Goal: Task Accomplishment & Management: Manage account settings

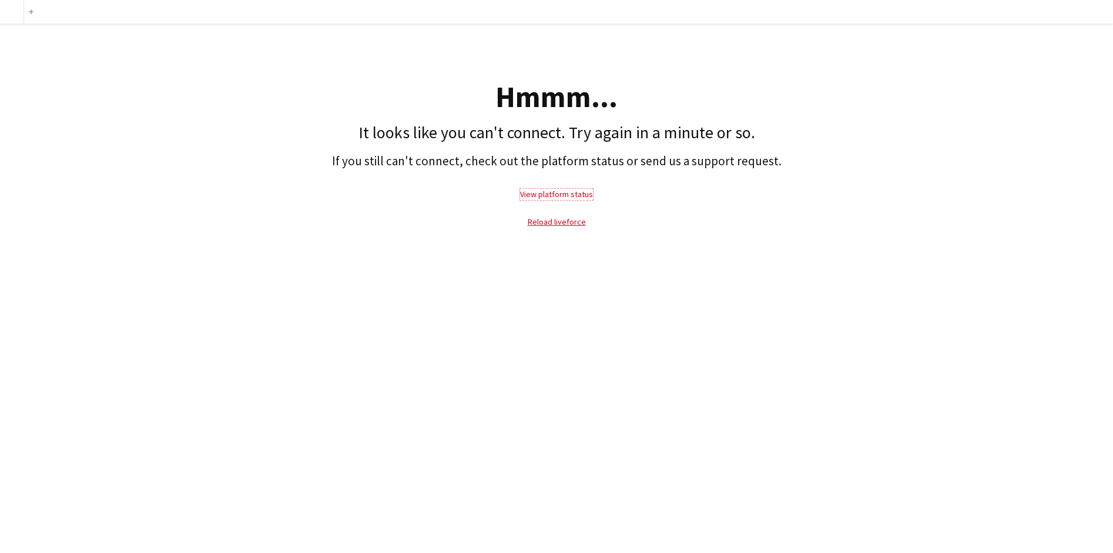
click at [555, 192] on link "View platform status" at bounding box center [556, 194] width 73 height 11
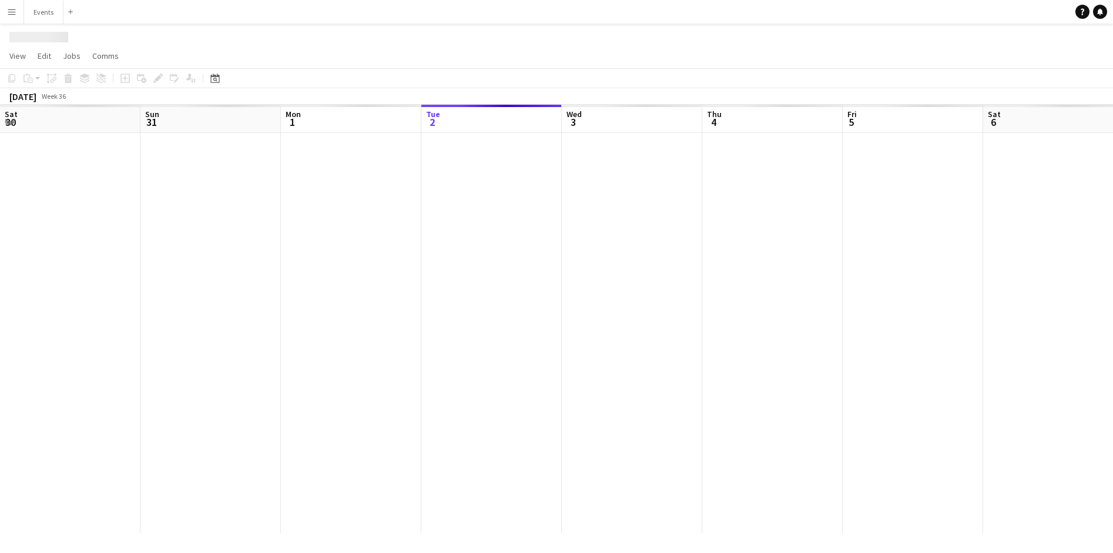
scroll to position [0, 281]
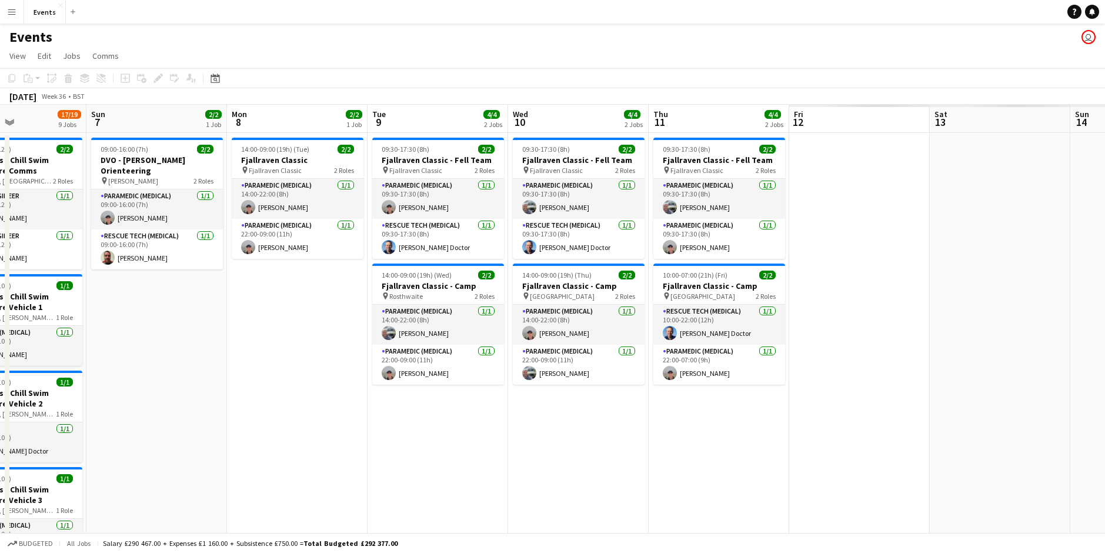
drag, startPoint x: 723, startPoint y: 391, endPoint x: 132, endPoint y: 322, distance: 595.3
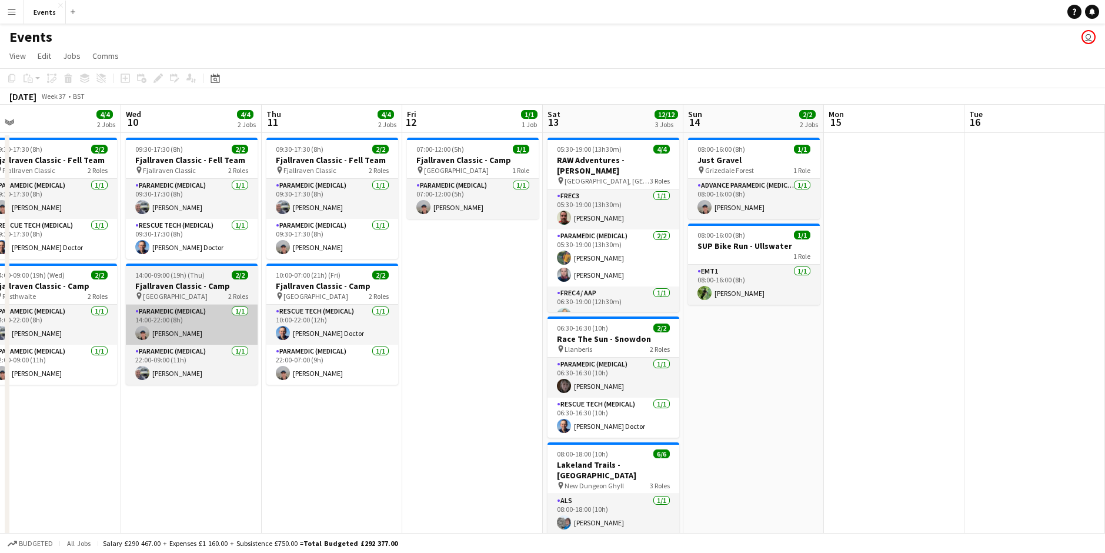
drag, startPoint x: 11, startPoint y: 309, endPoint x: 160, endPoint y: 337, distance: 151.4
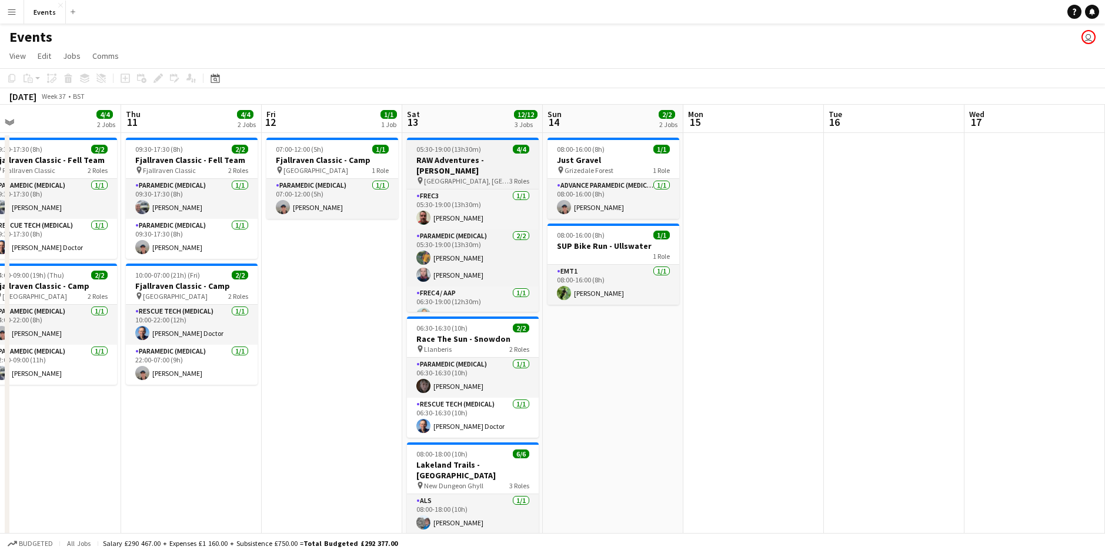
drag, startPoint x: 855, startPoint y: 330, endPoint x: 113, endPoint y: 292, distance: 742.3
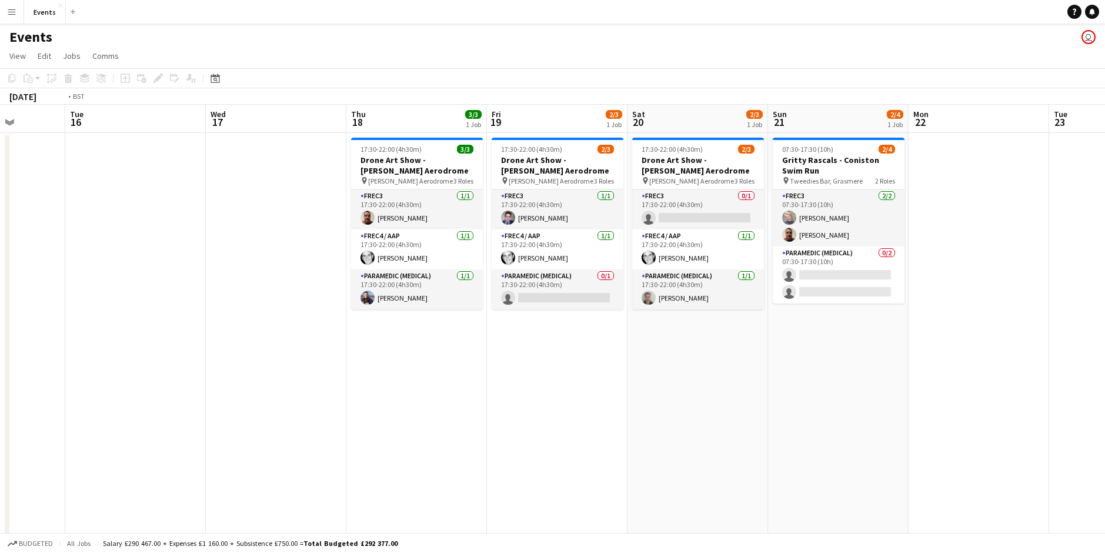
drag, startPoint x: 896, startPoint y: 388, endPoint x: 359, endPoint y: 350, distance: 538.6
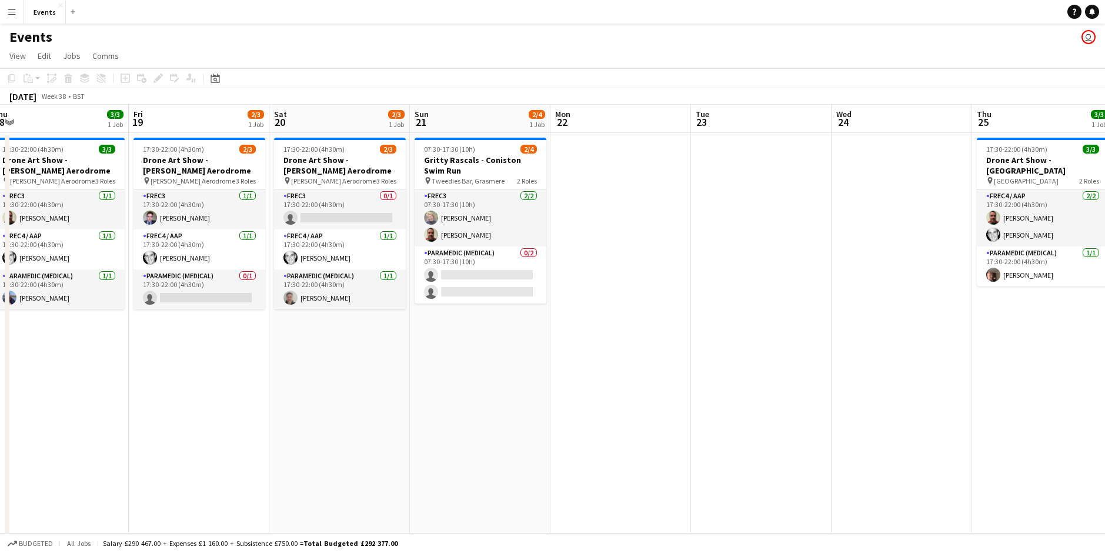
scroll to position [0, 438]
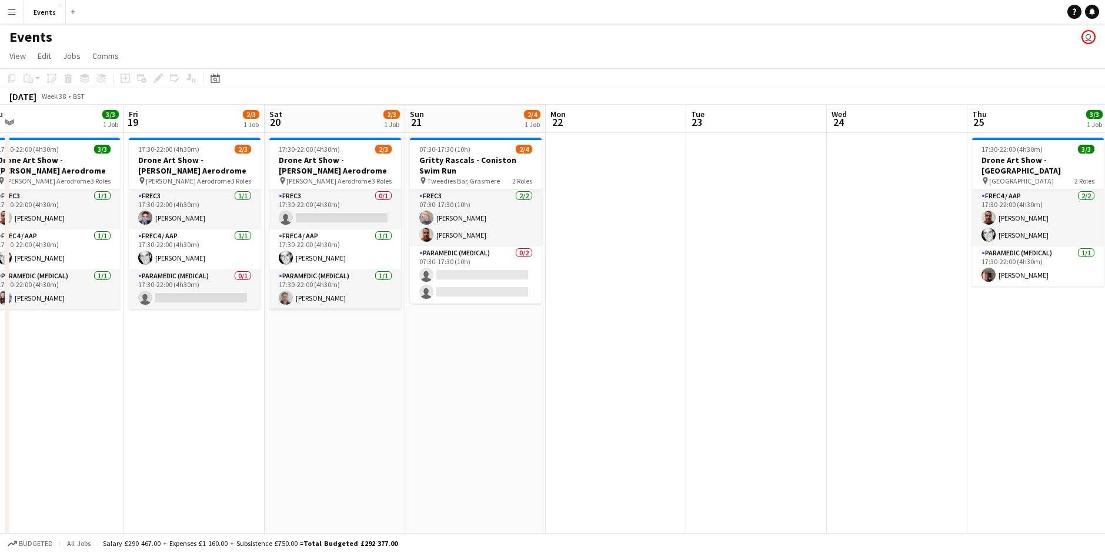
drag, startPoint x: 772, startPoint y: 359, endPoint x: 610, endPoint y: 360, distance: 162.2
click at [322, 165] on h3 "Drone Art Show - [PERSON_NAME] Aerodrome" at bounding box center [335, 165] width 132 height 21
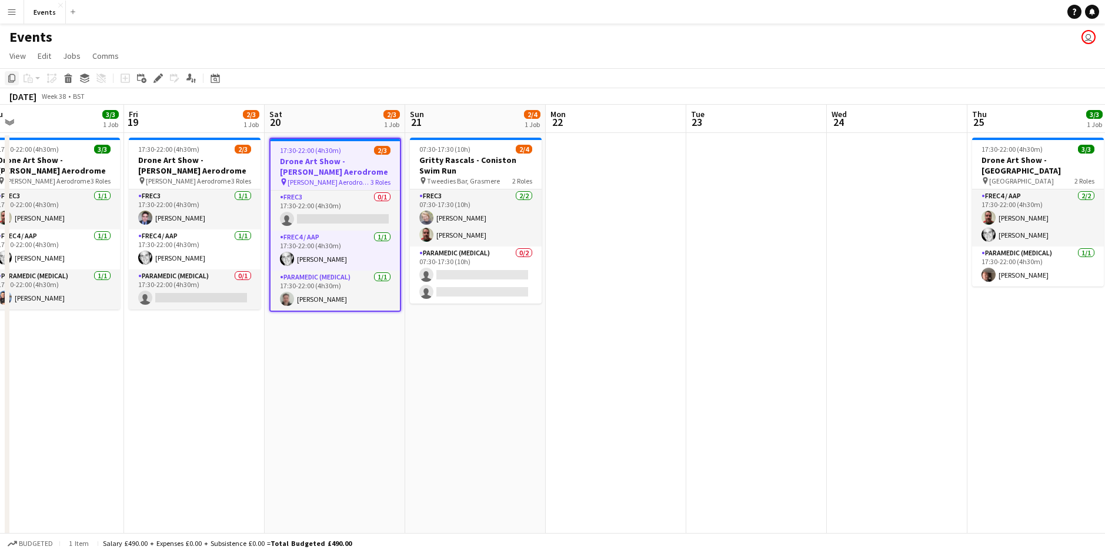
drag, startPoint x: 12, startPoint y: 73, endPoint x: 14, endPoint y: 83, distance: 9.7
click at [12, 74] on icon "Copy" at bounding box center [11, 77] width 9 height 9
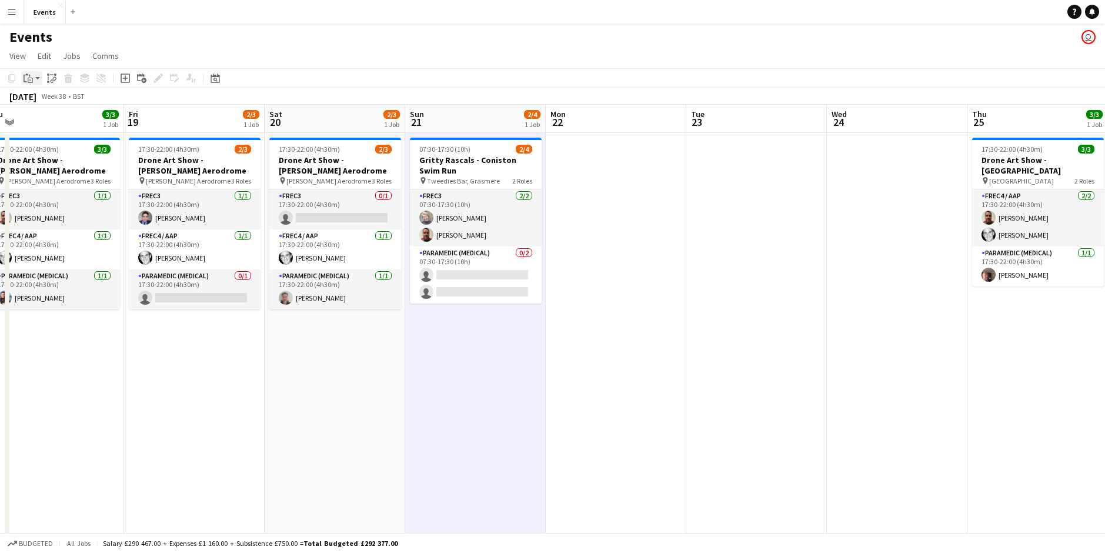
click at [34, 84] on div "Paste" at bounding box center [28, 78] width 14 height 14
click at [53, 85] on div "Copy Paste Paste Ctrl+V Paste with crew Ctrl+Shift+V Paste linked Job [GEOGRAPH…" at bounding box center [56, 78] width 103 height 14
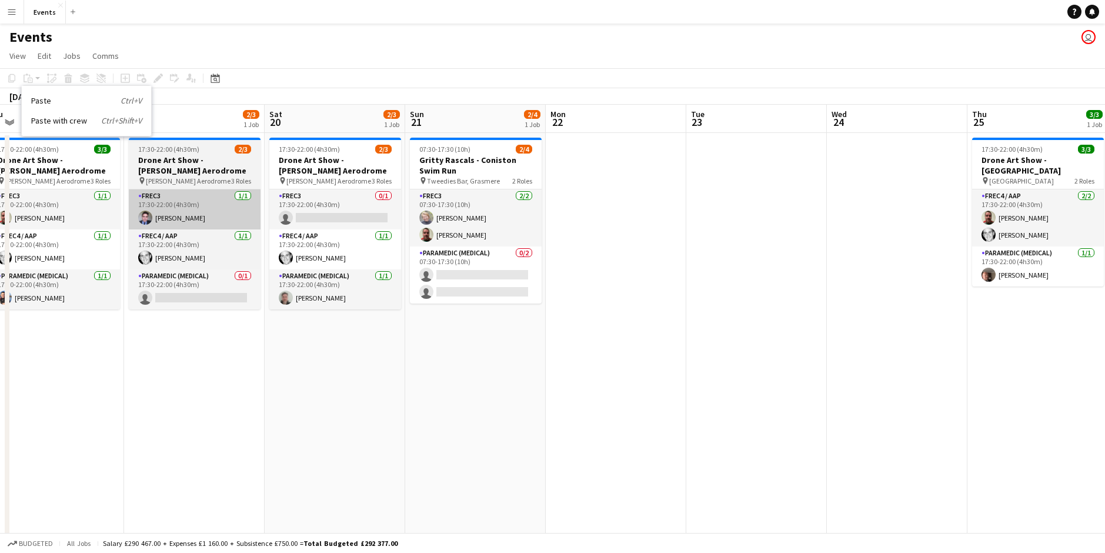
drag, startPoint x: 459, startPoint y: 385, endPoint x: 230, endPoint y: 206, distance: 290.6
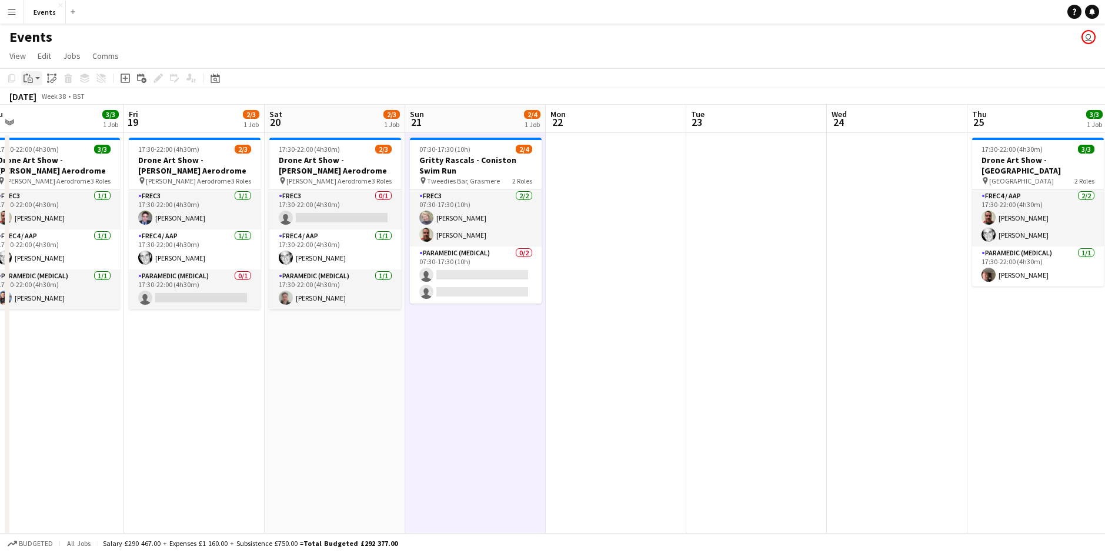
click at [39, 80] on app-action-btn "Paste" at bounding box center [31, 78] width 21 height 14
click at [47, 98] on link "Paste Ctrl+V" at bounding box center [86, 100] width 111 height 11
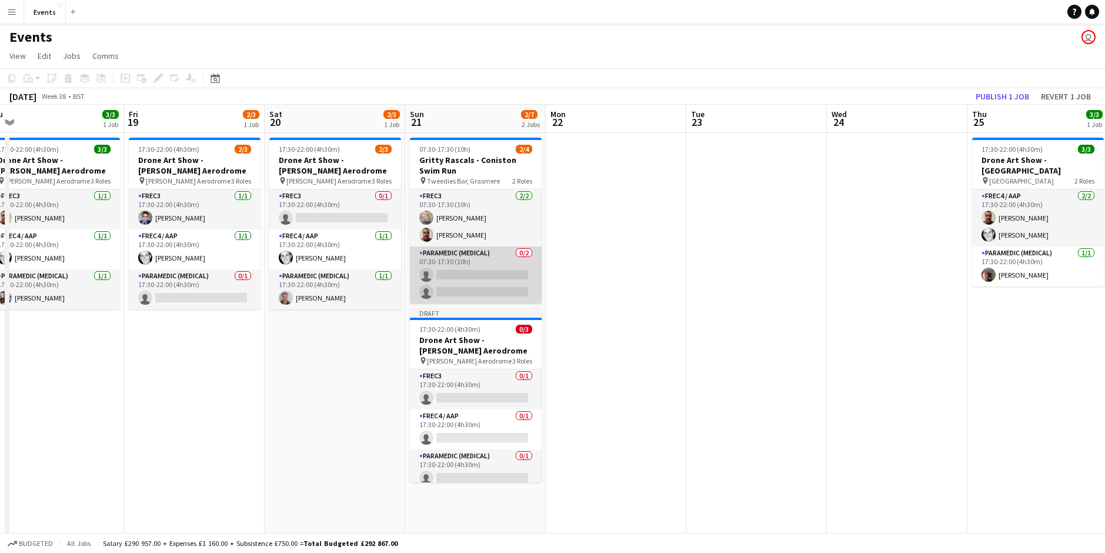
click at [466, 265] on app-card-role "Paramedic (Medical) 0/2 07:30-17:30 (10h) single-neutral-actions single-neutral…" at bounding box center [476, 274] width 132 height 57
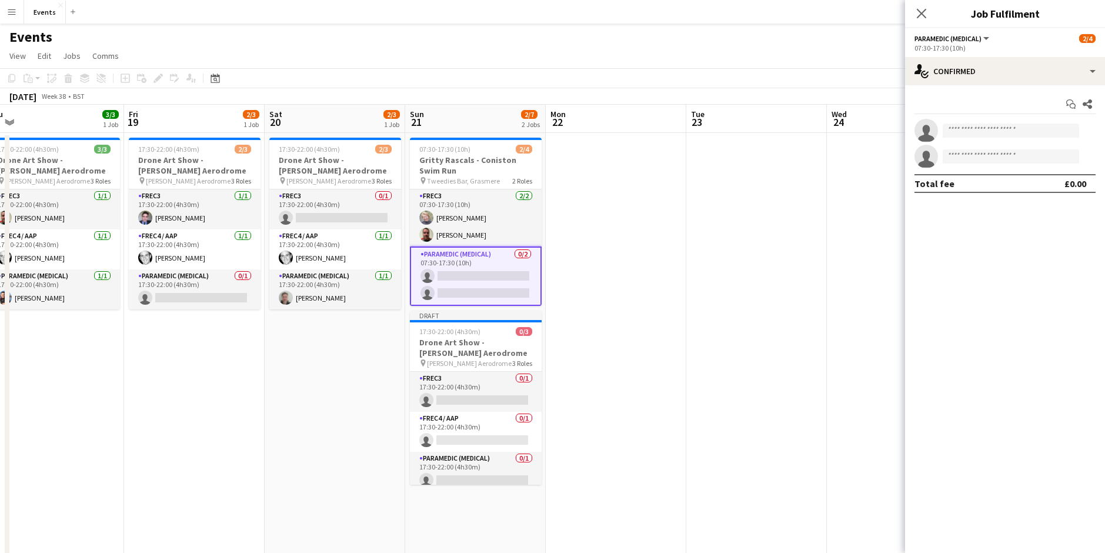
click at [465, 273] on app-card-role "Paramedic (Medical) 0/2 07:30-17:30 (10h) single-neutral-actions single-neutral…" at bounding box center [476, 275] width 132 height 59
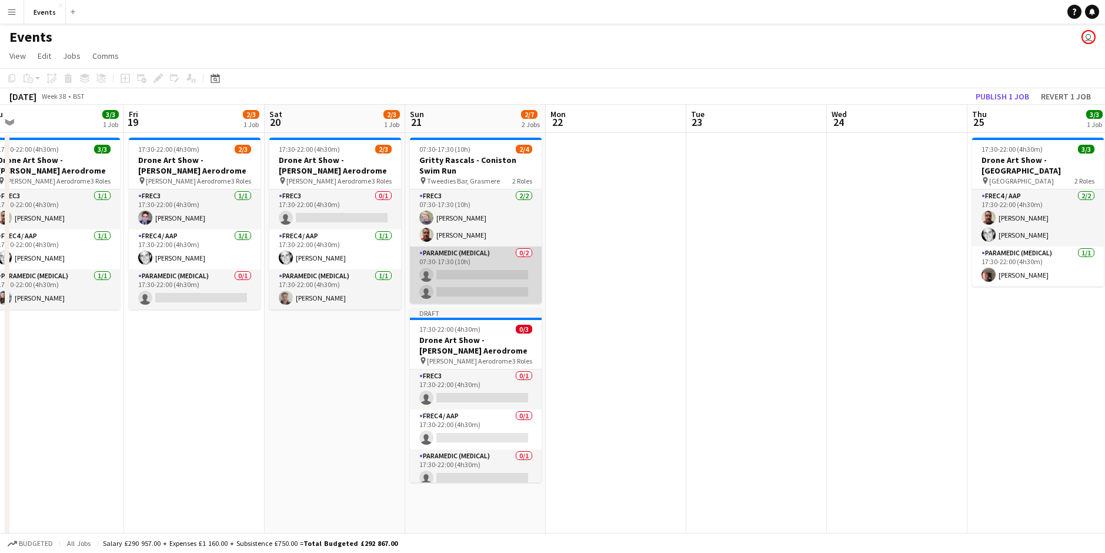
click at [465, 274] on app-card-role "Paramedic (Medical) 0/2 07:30-17:30 (10h) single-neutral-actions single-neutral…" at bounding box center [476, 274] width 132 height 57
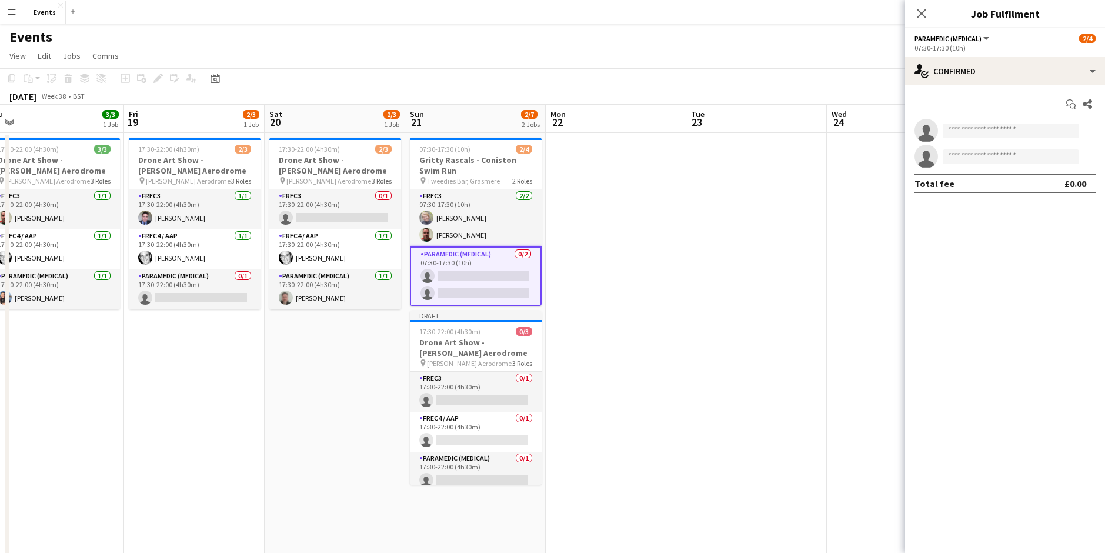
click at [1005, 52] on div "07:30-17:30 (10h)" at bounding box center [1004, 47] width 181 height 9
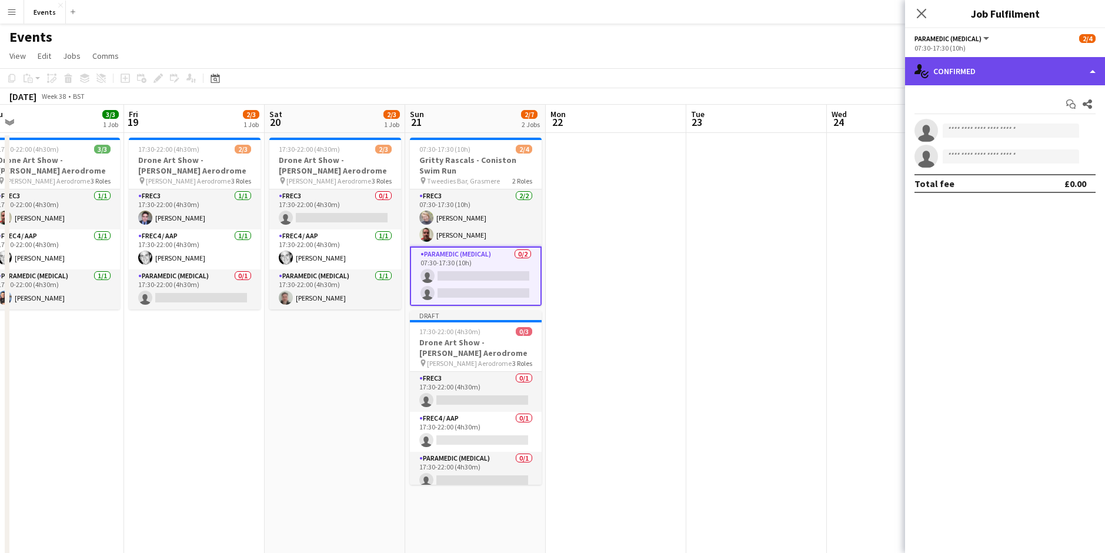
drag, startPoint x: 996, startPoint y: 68, endPoint x: 993, endPoint y: 79, distance: 11.4
click at [995, 69] on div "single-neutral-actions-check-2 Confirmed" at bounding box center [1005, 71] width 200 height 28
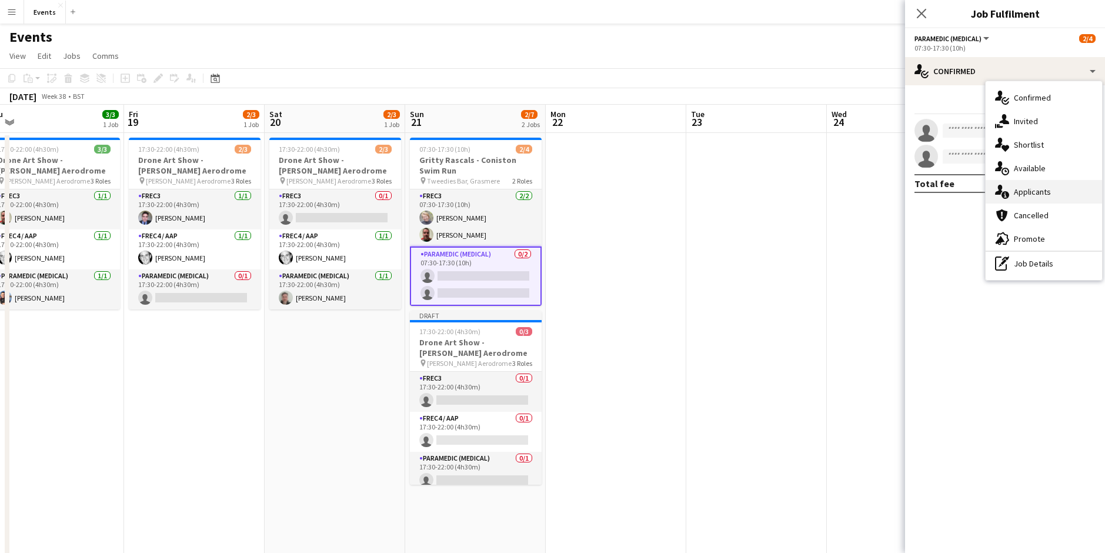
click at [1025, 201] on div "single-neutral-actions-information Applicants" at bounding box center [1043, 192] width 116 height 24
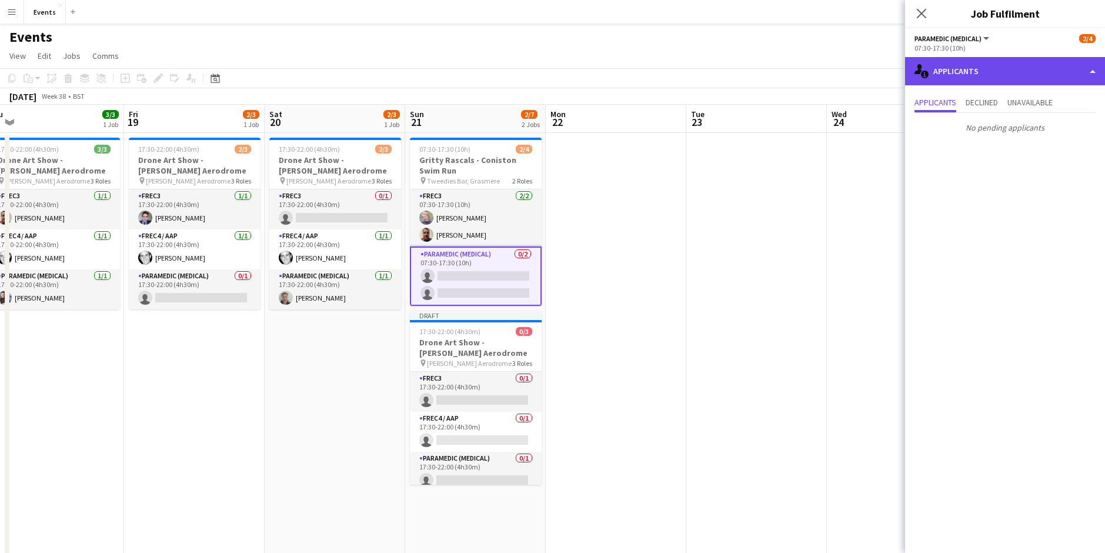
click at [943, 62] on div "single-neutral-actions-information Applicants" at bounding box center [1005, 71] width 200 height 28
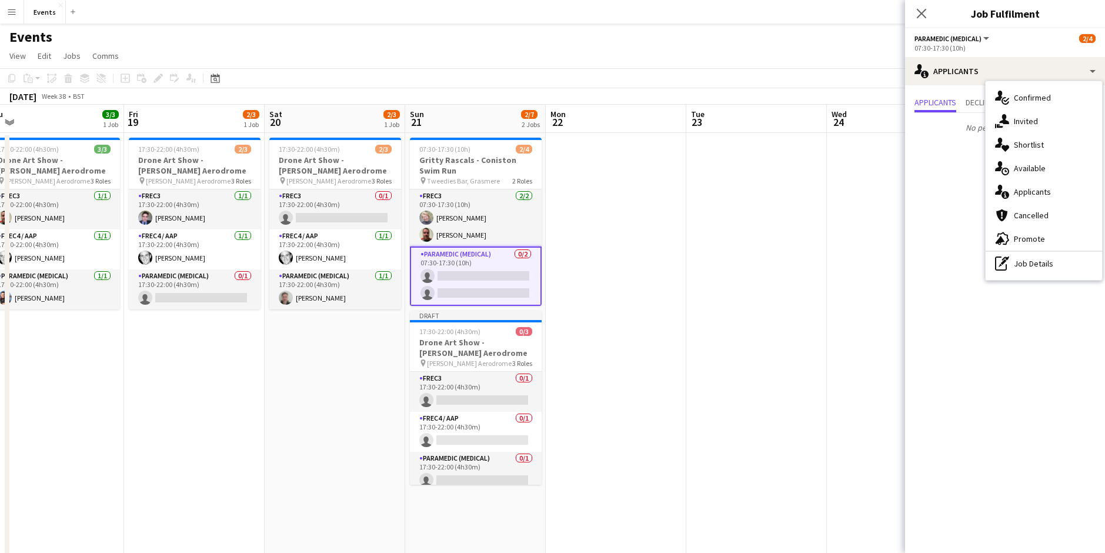
scroll to position [0, 430]
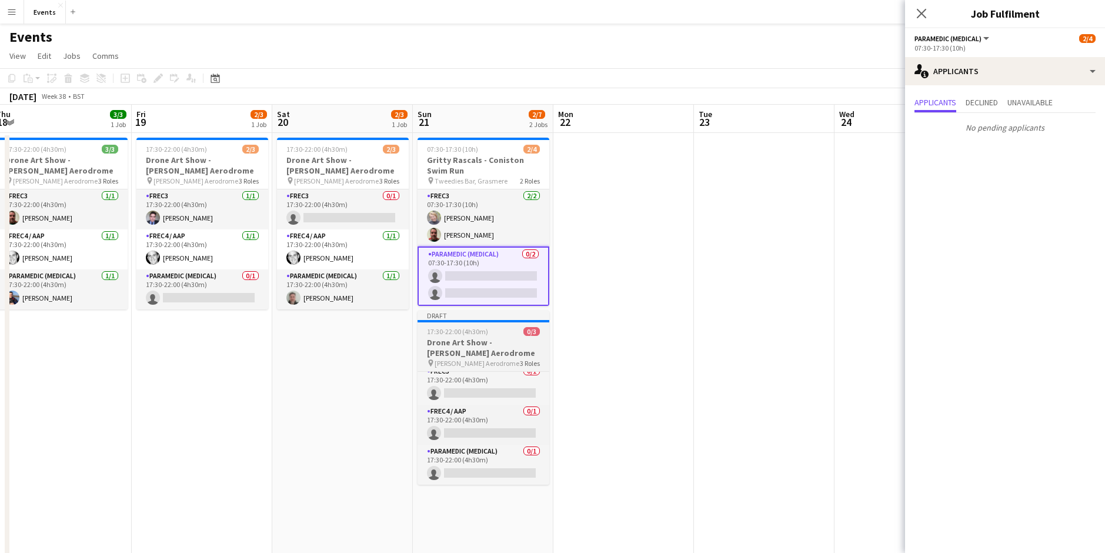
scroll to position [0, 0]
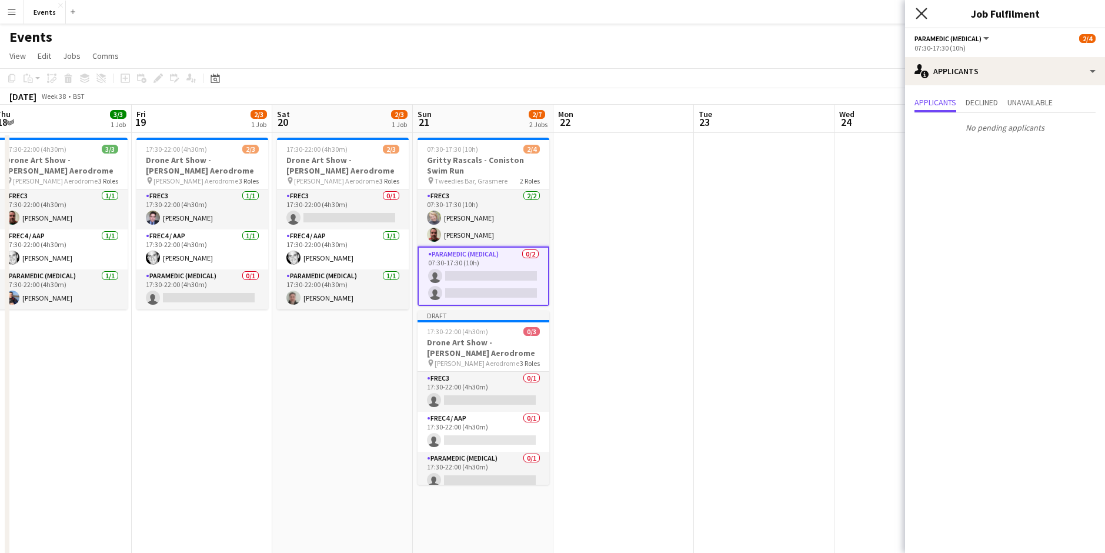
click at [918, 16] on icon at bounding box center [920, 13] width 11 height 11
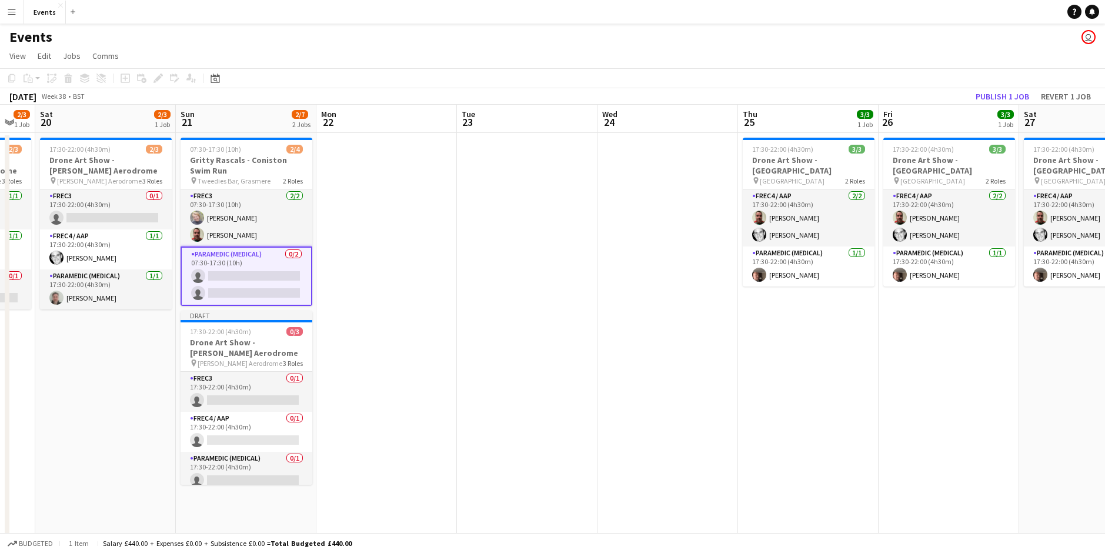
drag, startPoint x: 816, startPoint y: 373, endPoint x: 583, endPoint y: 353, distance: 234.9
drag, startPoint x: 468, startPoint y: 376, endPoint x: 458, endPoint y: 386, distance: 14.6
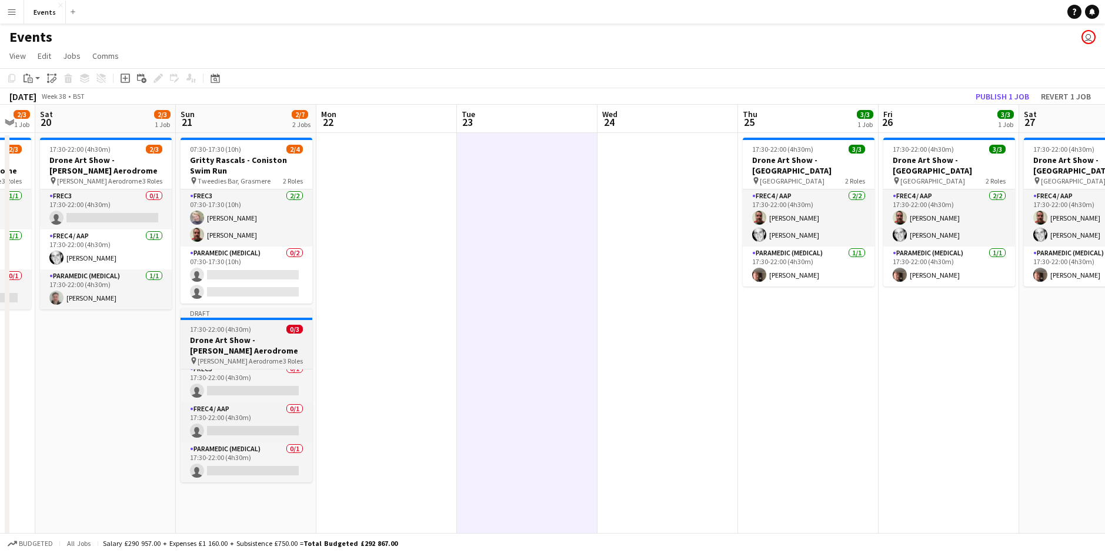
scroll to position [0, 0]
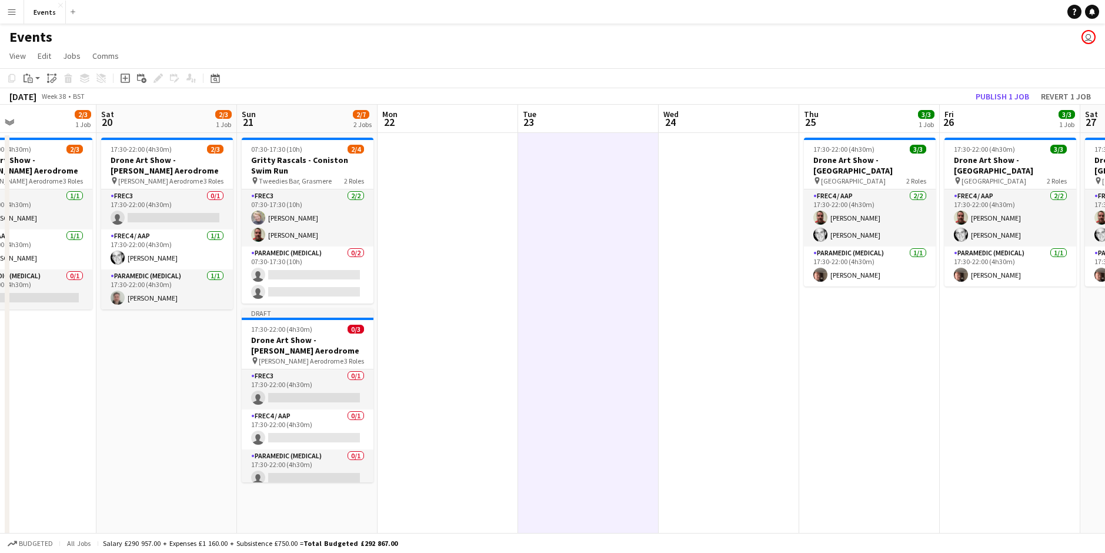
drag, startPoint x: 442, startPoint y: 431, endPoint x: 644, endPoint y: 417, distance: 202.1
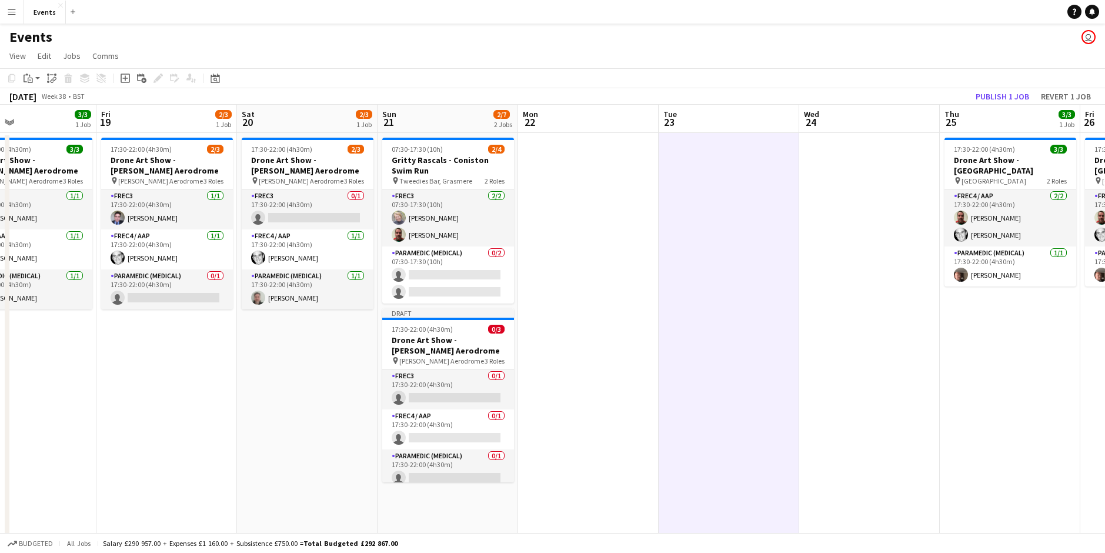
scroll to position [0, 273]
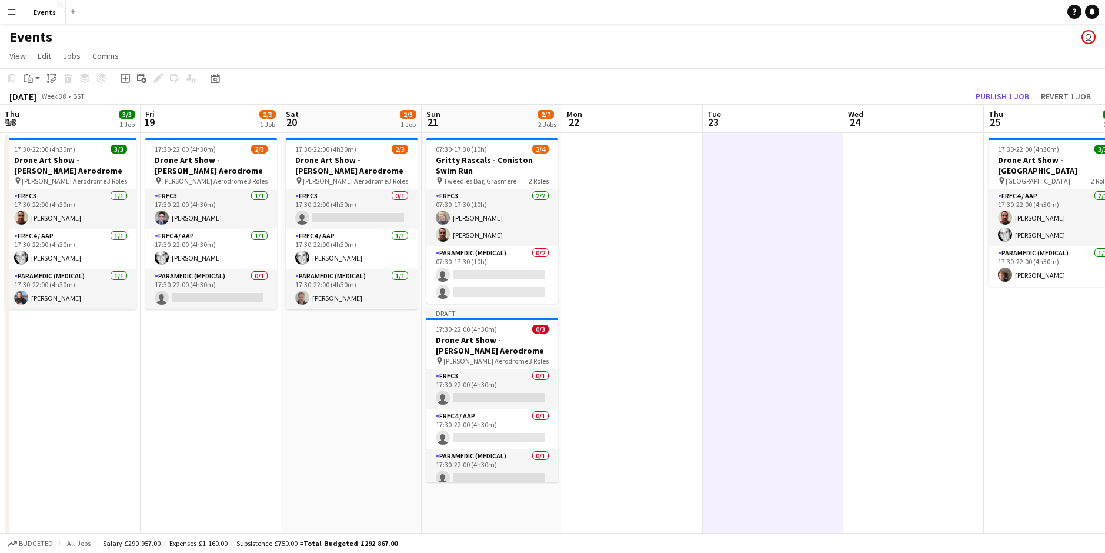
drag, startPoint x: 213, startPoint y: 390, endPoint x: 251, endPoint y: 406, distance: 41.4
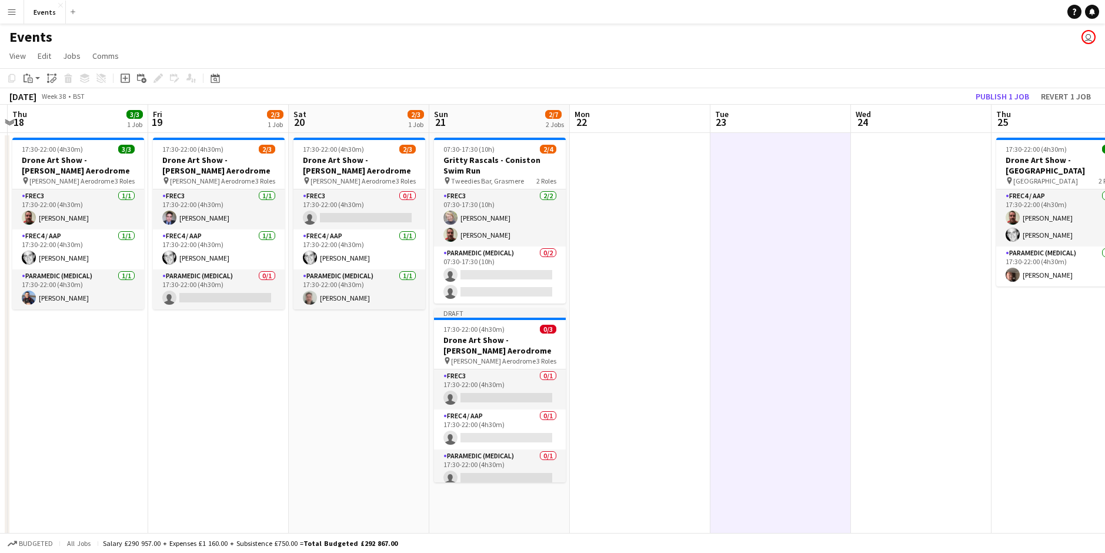
drag, startPoint x: 691, startPoint y: 205, endPoint x: 666, endPoint y: 225, distance: 32.2
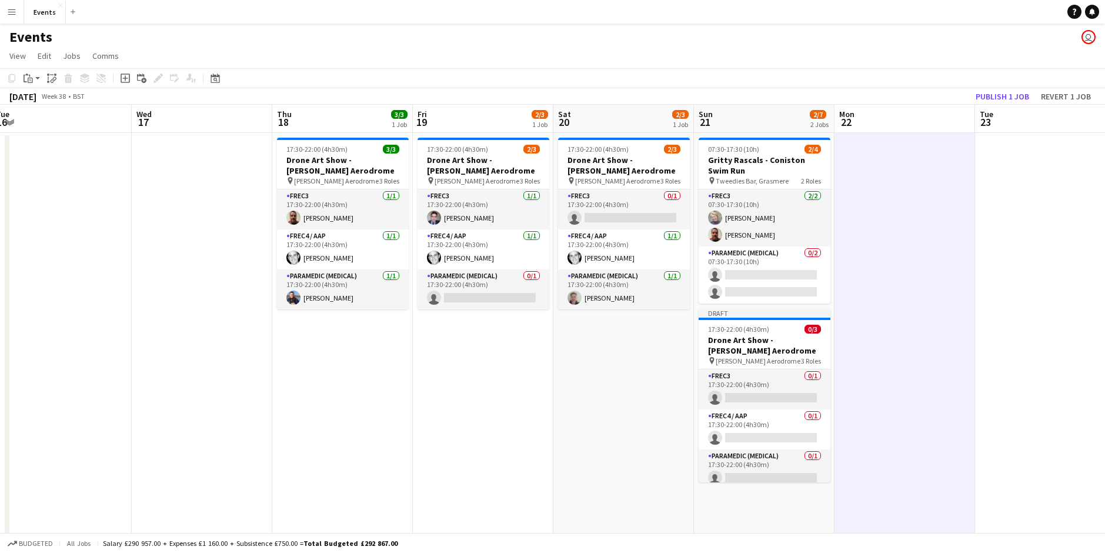
scroll to position [0, 369]
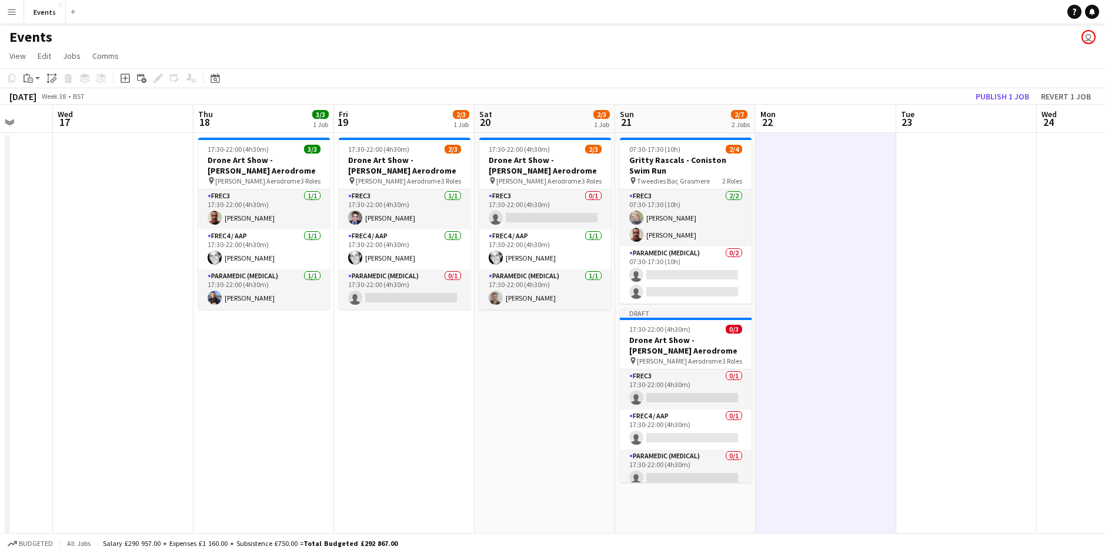
drag, startPoint x: 323, startPoint y: 376, endPoint x: 385, endPoint y: 395, distance: 64.7
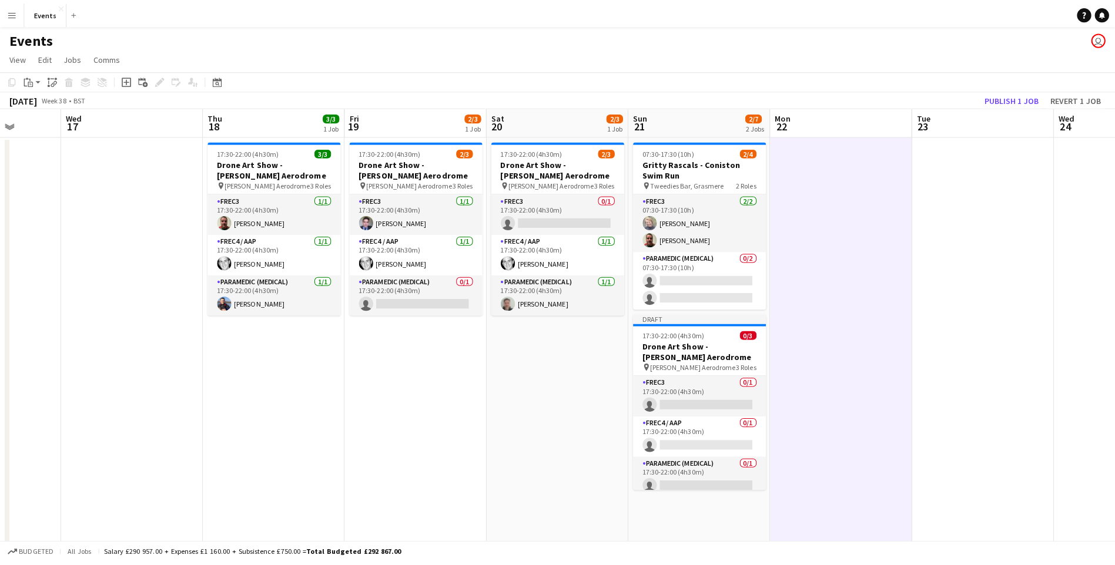
scroll to position [0, 375]
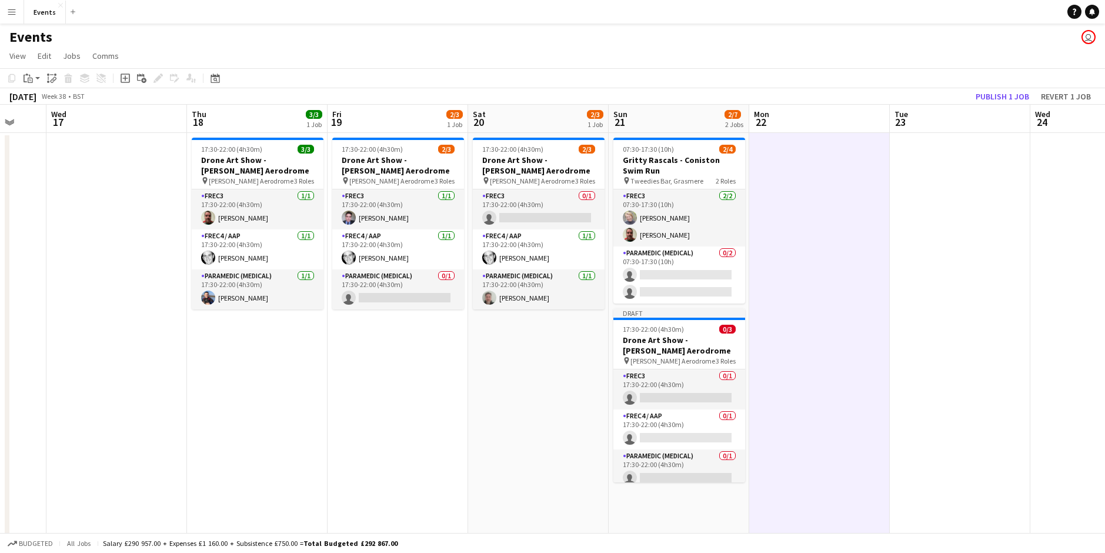
drag, startPoint x: 779, startPoint y: 401, endPoint x: 690, endPoint y: 419, distance: 91.7
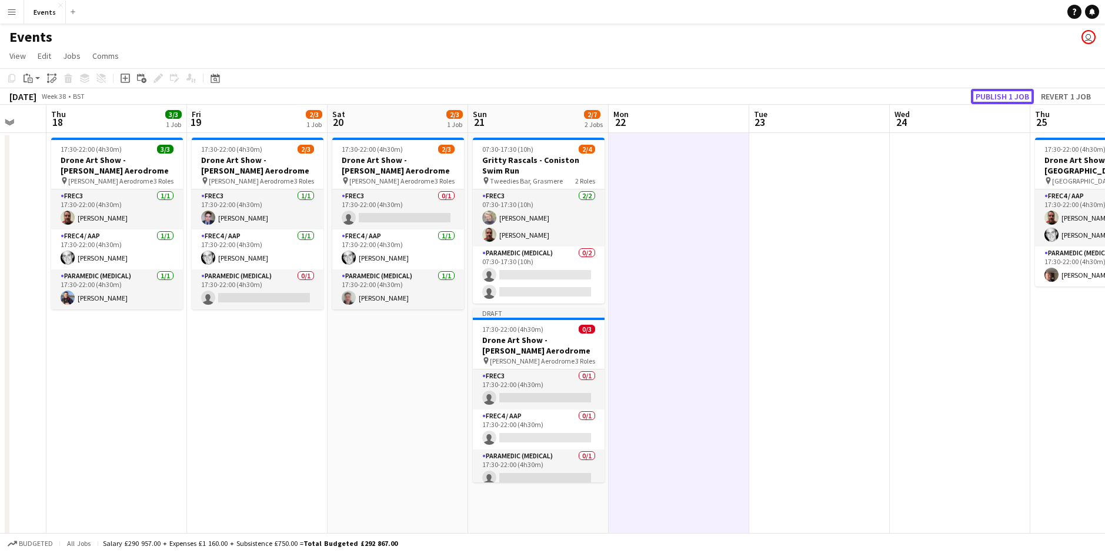
drag, startPoint x: 1014, startPoint y: 96, endPoint x: 1008, endPoint y: 102, distance: 8.3
click at [1012, 98] on button "Publish 1 job" at bounding box center [1002, 96] width 63 height 15
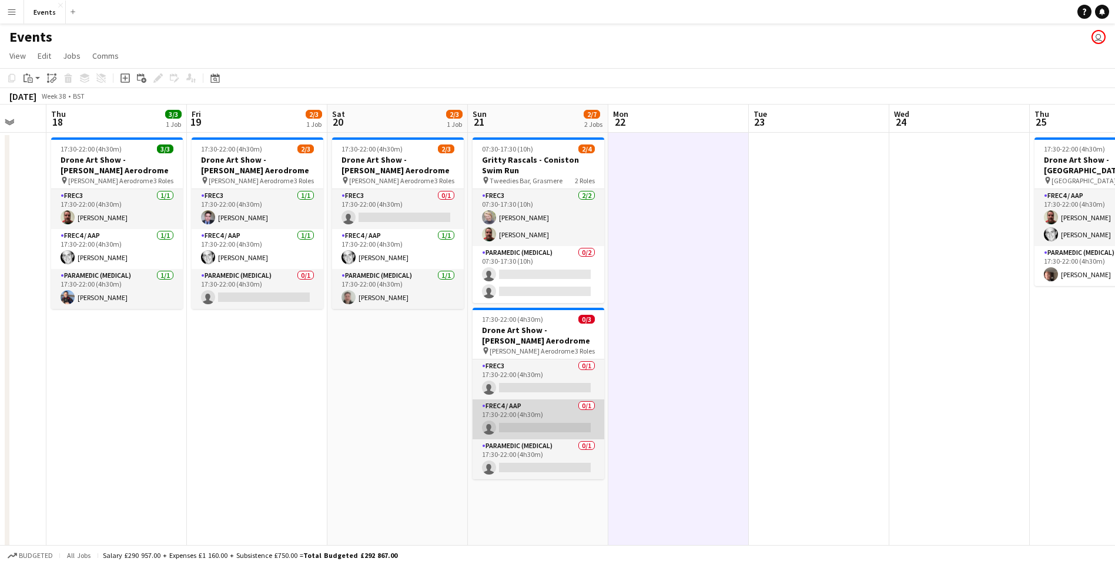
click at [537, 430] on app-card-role "FREC4 / AAP 0/1 17:30-22:00 (4h30m) single-neutral-actions" at bounding box center [539, 420] width 132 height 40
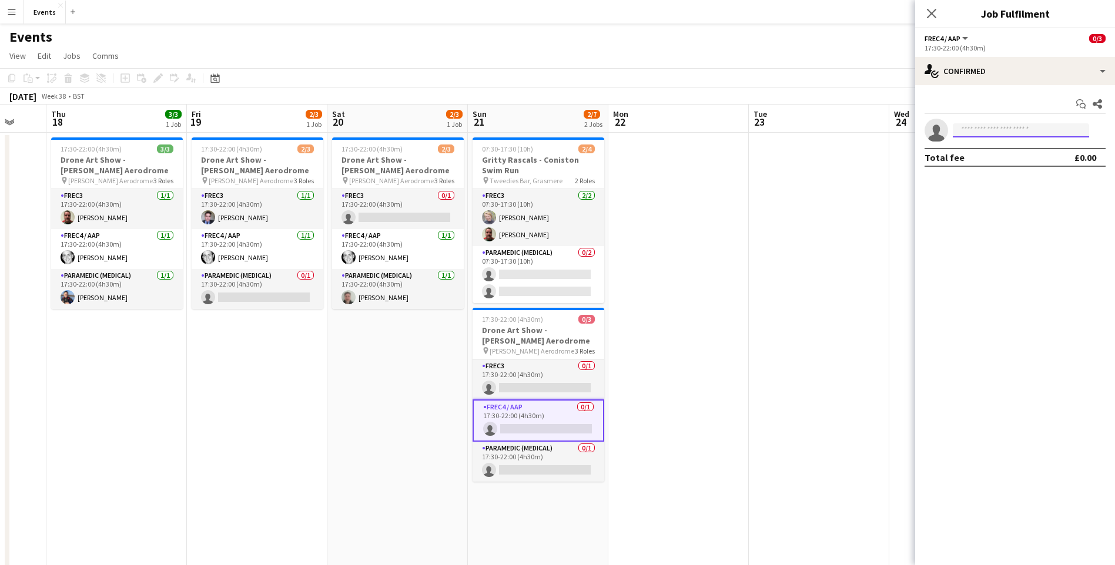
click at [1016, 137] on input at bounding box center [1021, 130] width 136 height 14
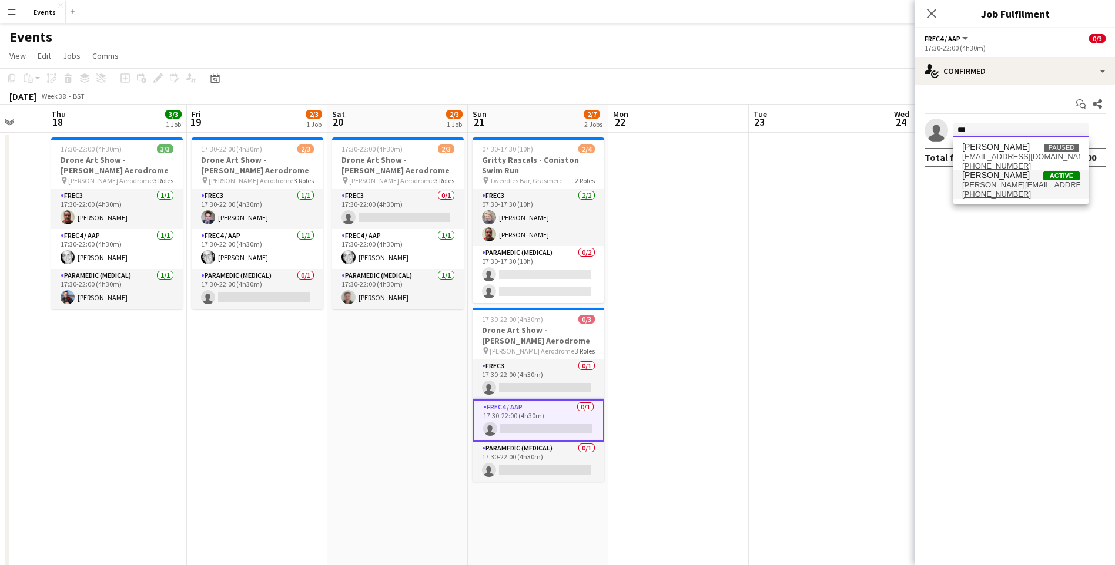
type input "***"
click at [996, 179] on span "[PERSON_NAME]" at bounding box center [996, 175] width 68 height 10
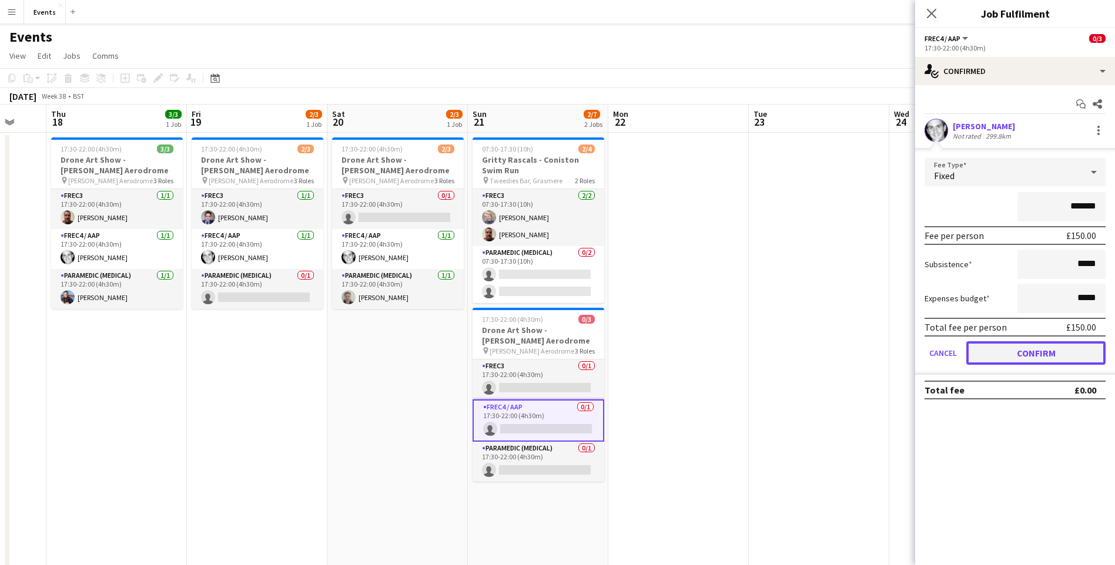
click at [1063, 349] on button "Confirm" at bounding box center [1035, 354] width 139 height 24
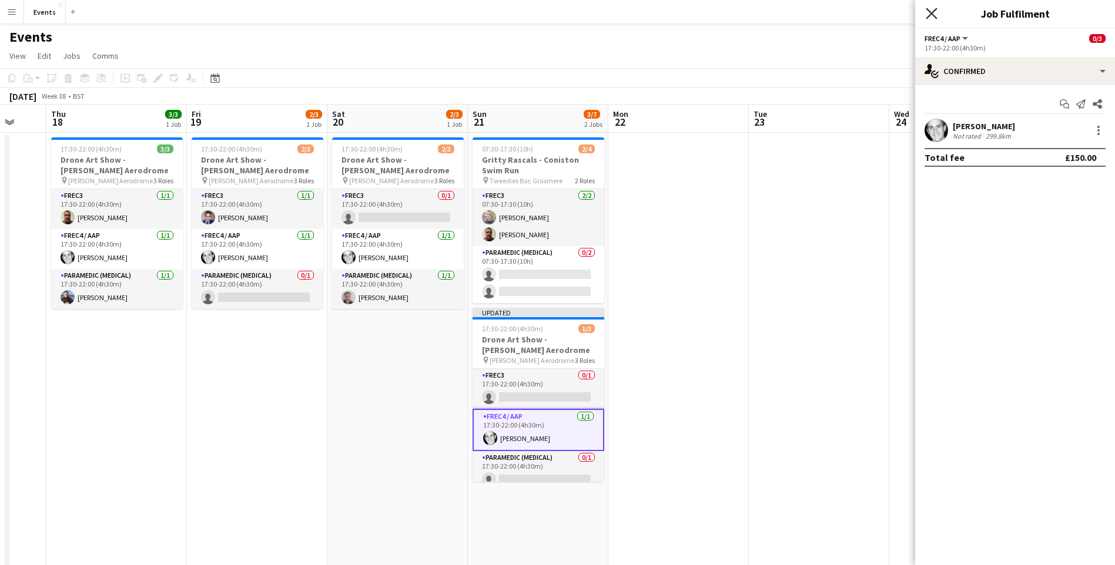
click at [931, 13] on icon at bounding box center [931, 13] width 11 height 11
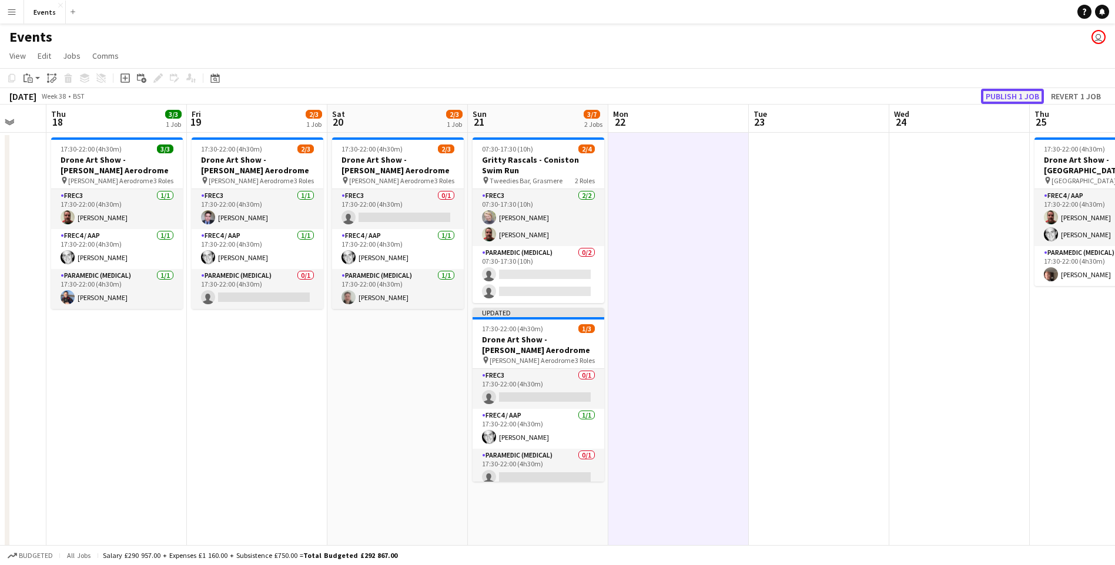
click at [1014, 93] on button "Publish 1 job" at bounding box center [1012, 96] width 63 height 15
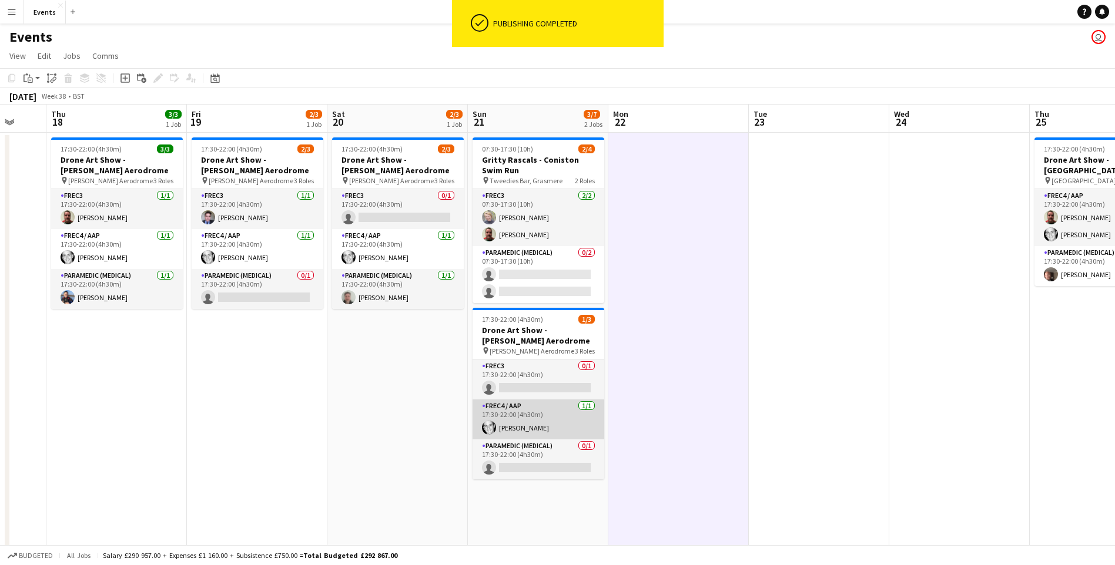
scroll to position [59, 0]
